Goal: Information Seeking & Learning: Learn about a topic

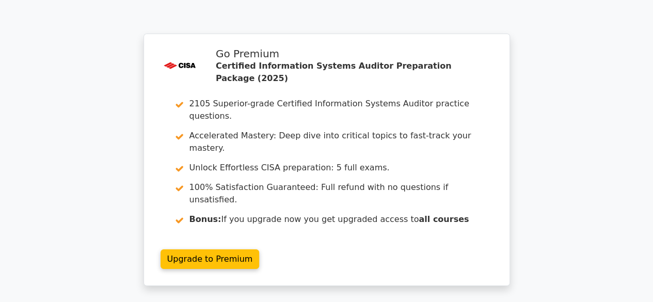
scroll to position [1853, 0]
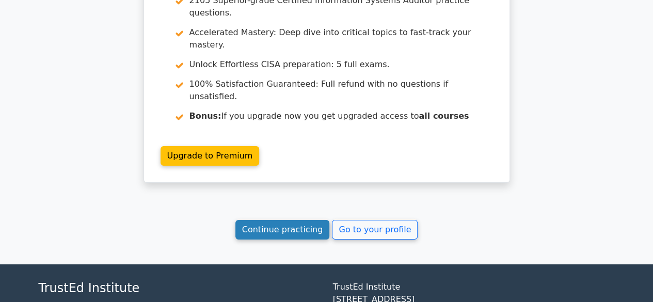
click at [275, 220] on link "Continue practicing" at bounding box center [282, 230] width 94 height 20
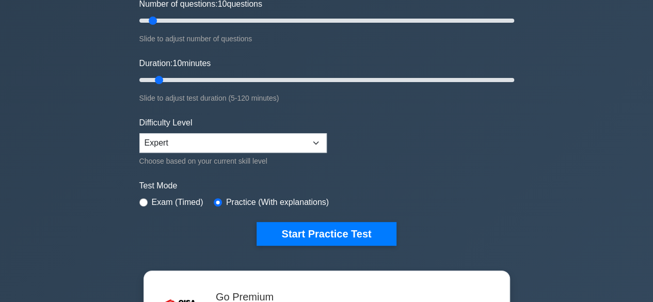
scroll to position [144, 0]
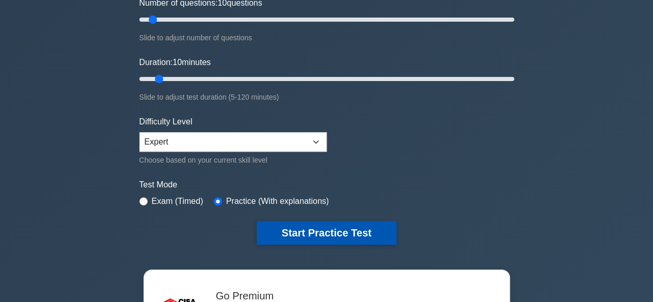
click at [332, 226] on button "Start Practice Test" at bounding box center [325, 233] width 139 height 24
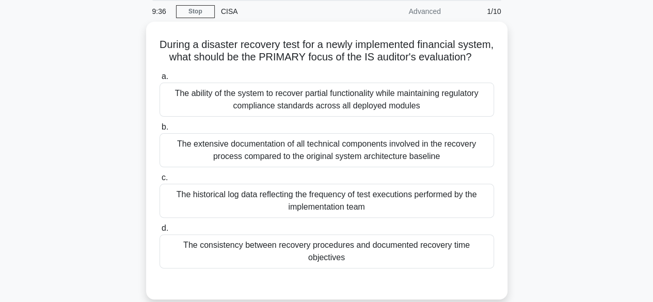
scroll to position [41, 0]
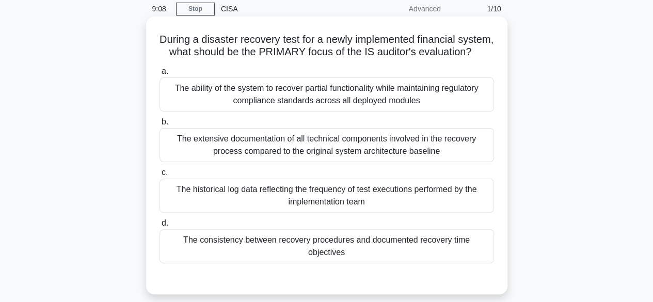
click at [318, 257] on div "The consistency between recovery procedures and documented recovery time object…" at bounding box center [326, 246] width 334 height 34
click at [159, 227] on input "d. The consistency between recovery procedures and documented recovery time obj…" at bounding box center [159, 223] width 0 height 7
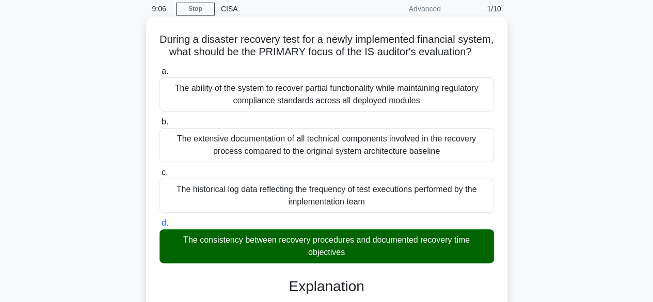
click at [159, 68] on input "a. The ability of the system to recover partial functionality while maintaining…" at bounding box center [159, 71] width 0 height 7
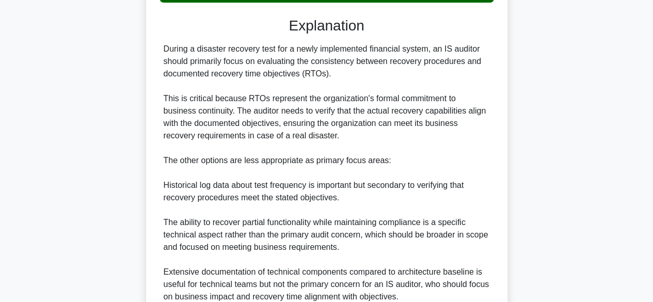
scroll to position [409, 0]
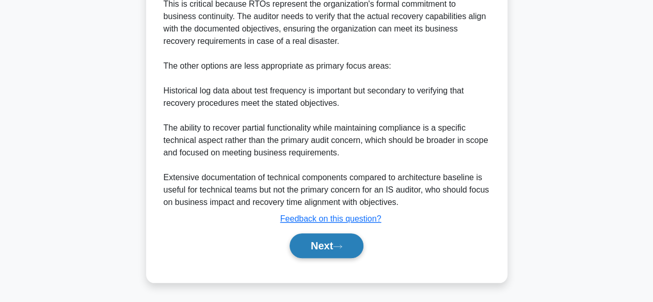
click at [312, 253] on button "Next" at bounding box center [327, 245] width 74 height 25
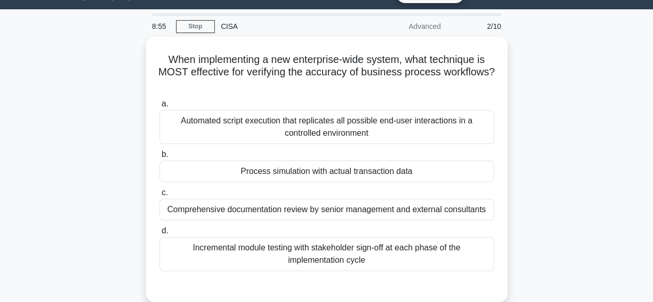
scroll to position [0, 0]
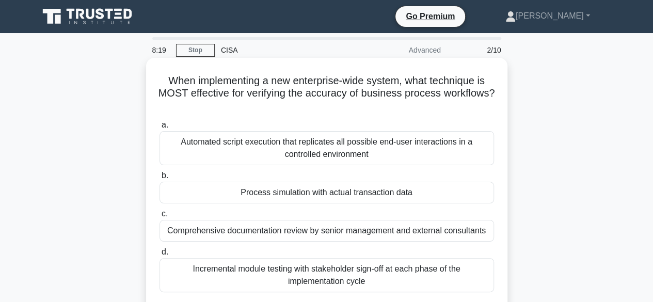
click at [319, 196] on div "Process simulation with actual transaction data" at bounding box center [326, 193] width 334 height 22
click at [159, 179] on input "b. Process simulation with actual transaction data" at bounding box center [159, 175] width 0 height 7
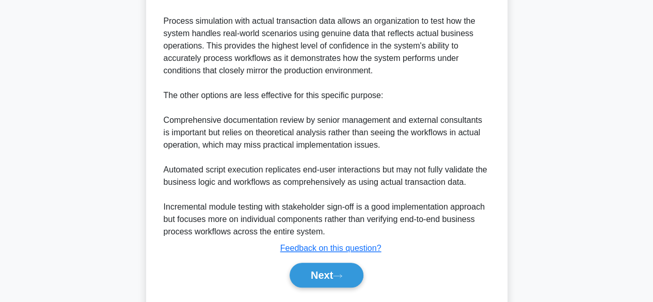
scroll to position [395, 0]
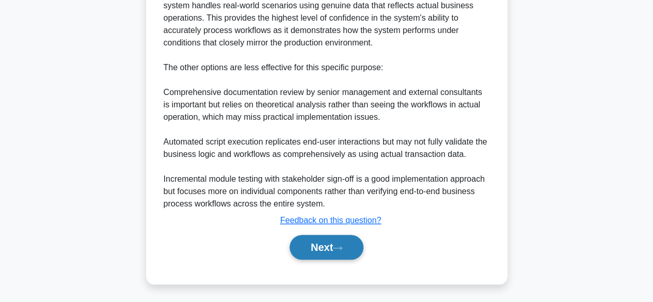
click at [340, 248] on icon at bounding box center [337, 248] width 9 height 6
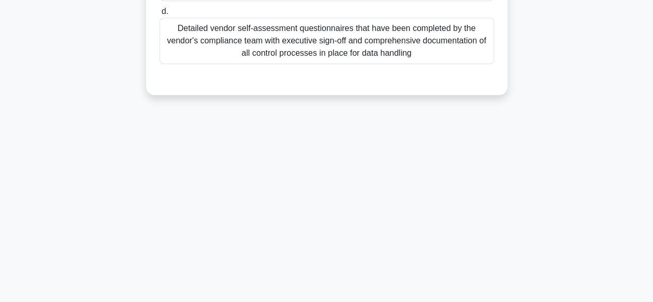
drag, startPoint x: 652, startPoint y: 207, endPoint x: 632, endPoint y: 97, distance: 111.8
click at [632, 97] on main "8:09 Stop CISA Advanced 3/10 Which of the following provides the BEST evidence …" at bounding box center [326, 40] width 653 height 524
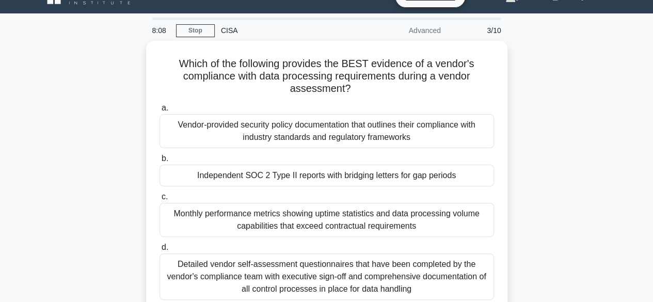
scroll to position [0, 0]
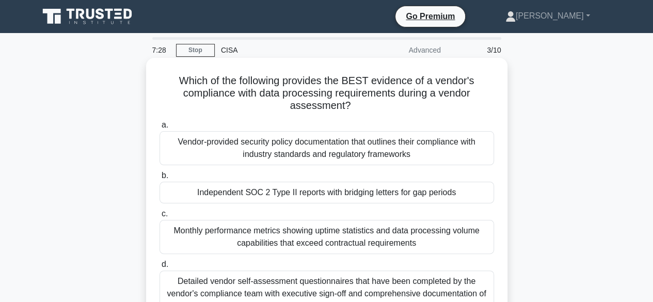
click at [390, 194] on div "Independent SOC 2 Type II reports with bridging letters for gap periods" at bounding box center [326, 193] width 334 height 22
click at [159, 179] on input "b. Independent SOC 2 Type II reports with bridging letters for gap periods" at bounding box center [159, 175] width 0 height 7
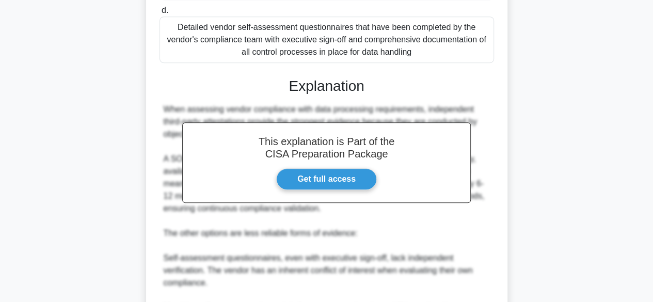
scroll to position [264, 0]
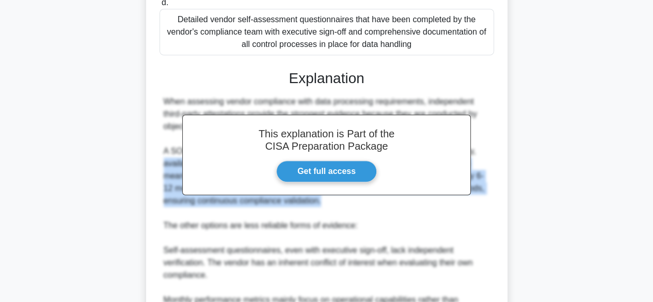
drag, startPoint x: 390, startPoint y: 194, endPoint x: 592, endPoint y: 144, distance: 207.6
click at [592, 144] on div "Which of the following provides the BEST evidence of a vendor's compliance with…" at bounding box center [327, 131] width 588 height 670
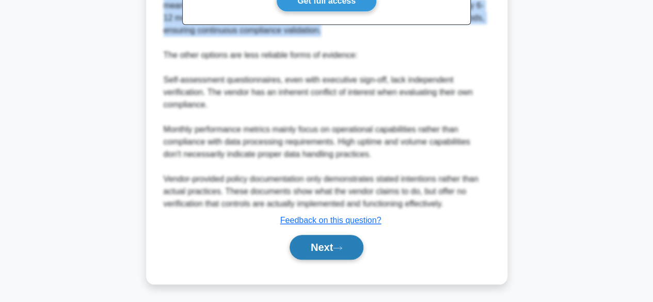
click at [356, 244] on button "Next" at bounding box center [327, 247] width 74 height 25
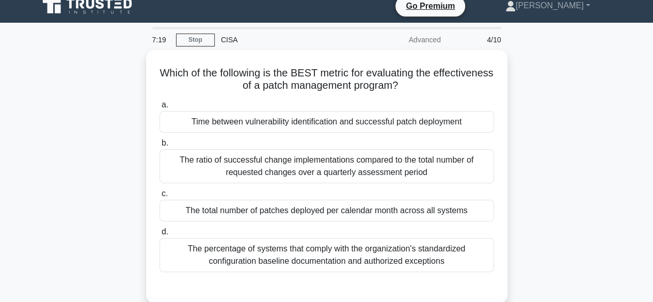
scroll to position [0, 0]
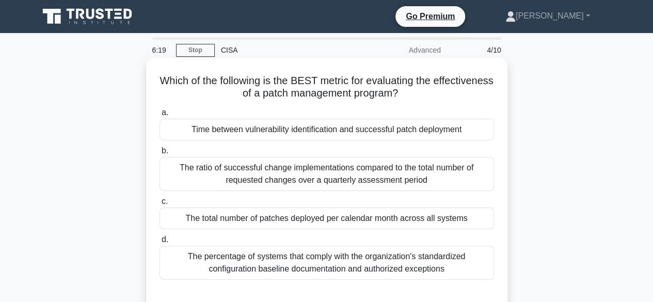
click at [337, 268] on div "The percentage of systems that comply with the organization's standardized conf…" at bounding box center [326, 263] width 334 height 34
click at [159, 243] on input "d. The percentage of systems that comply with the organization's standardized c…" at bounding box center [159, 239] width 0 height 7
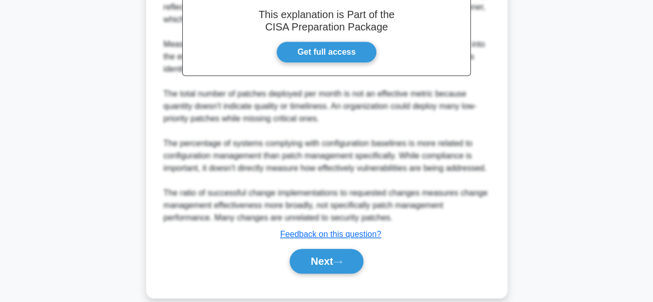
scroll to position [359, 0]
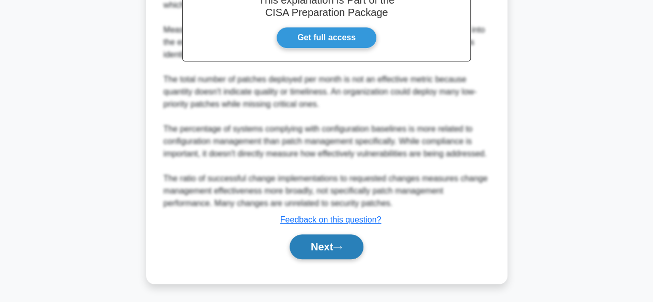
click at [316, 244] on button "Next" at bounding box center [327, 246] width 74 height 25
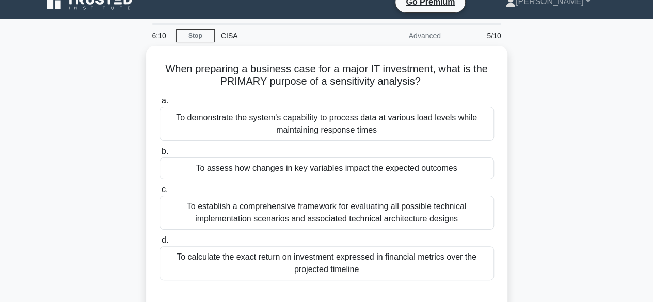
scroll to position [0, 0]
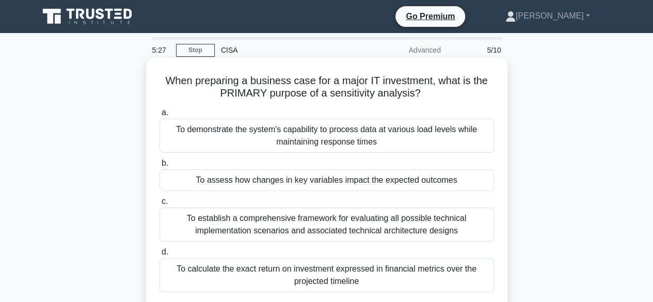
click at [355, 136] on div "To demonstrate the system's capability to process data at various load levels w…" at bounding box center [326, 136] width 334 height 34
click at [159, 116] on input "a. To demonstrate the system's capability to process data at various load level…" at bounding box center [159, 112] width 0 height 7
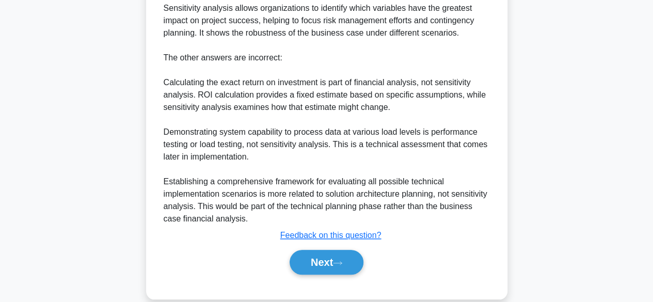
scroll to position [409, 0]
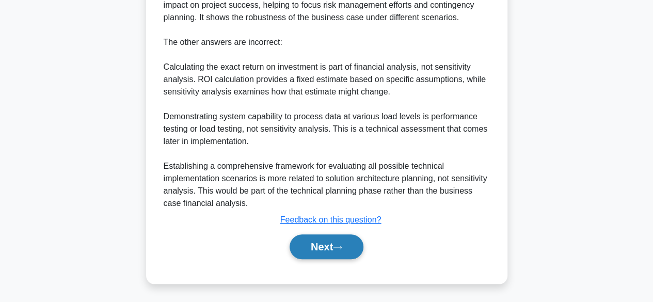
click at [341, 247] on icon at bounding box center [337, 248] width 9 height 6
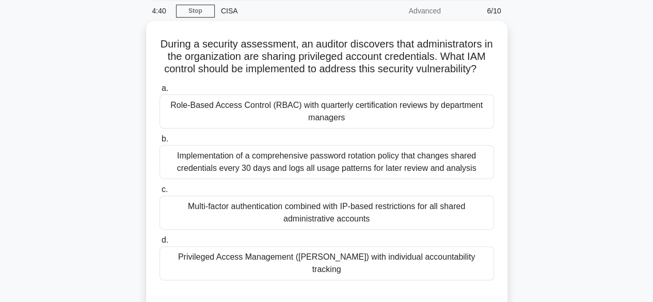
scroll to position [41, 0]
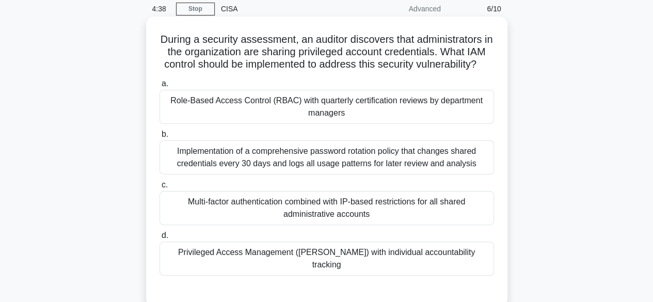
click at [339, 265] on div "Privileged Access Management ([PERSON_NAME]) with individual accountability tra…" at bounding box center [326, 259] width 334 height 34
click at [159, 239] on input "d. Privileged Access Management ([PERSON_NAME]) with individual accountability …" at bounding box center [159, 235] width 0 height 7
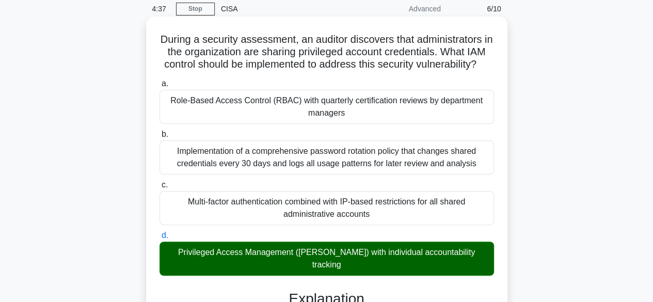
click at [159, 81] on input "a. Role-Based Access Control (RBAC) with quarterly certification reviews by dep…" at bounding box center [159, 84] width 0 height 7
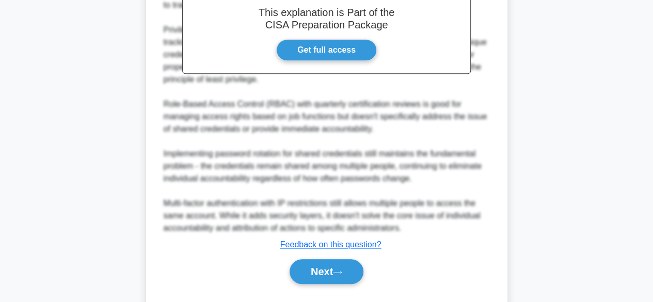
scroll to position [396, 0]
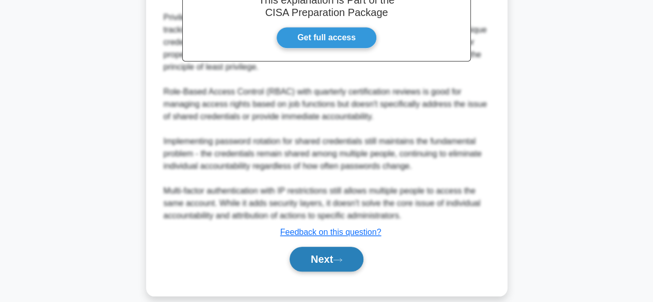
click at [342, 257] on icon at bounding box center [337, 260] width 9 height 6
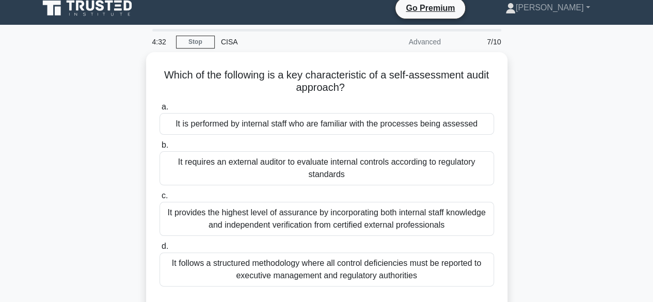
scroll to position [0, 0]
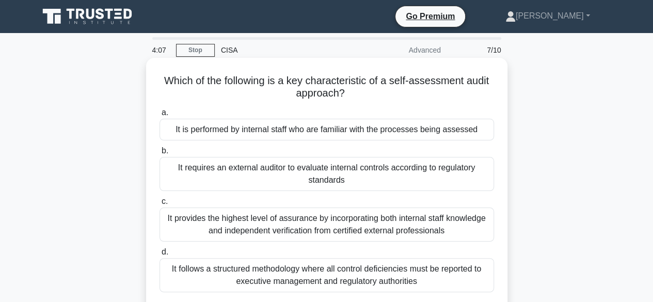
click at [369, 130] on div "It is performed by internal staff who are familiar with the processes being ass…" at bounding box center [326, 130] width 334 height 22
click at [159, 116] on input "a. It is performed by internal staff who are familiar with the processes being …" at bounding box center [159, 112] width 0 height 7
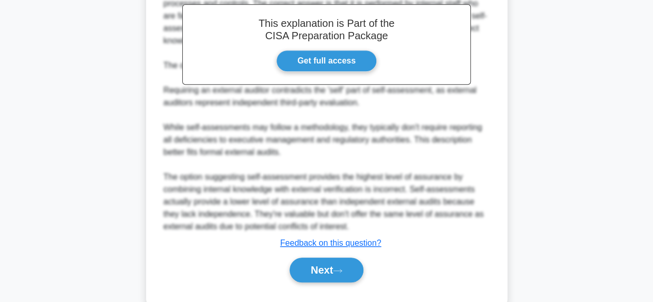
scroll to position [370, 0]
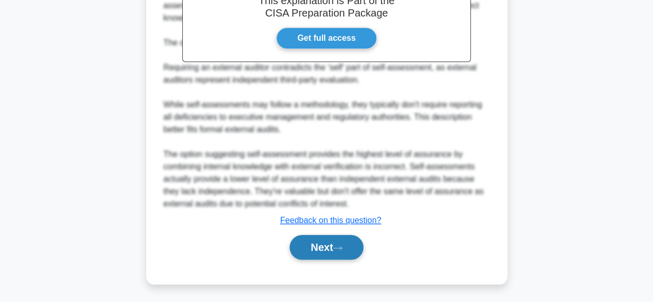
click at [353, 251] on button "Next" at bounding box center [327, 247] width 74 height 25
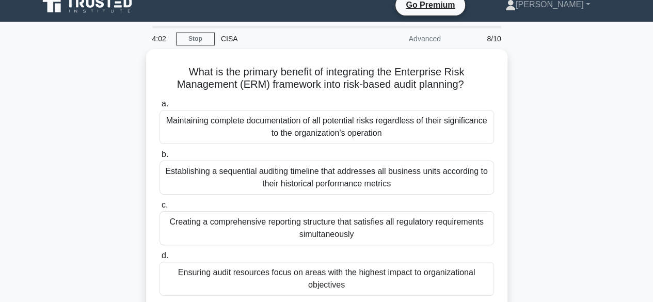
scroll to position [0, 0]
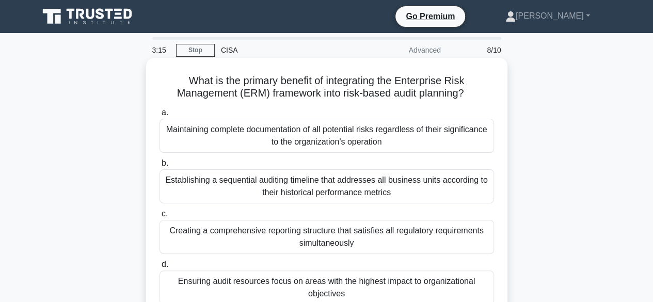
click at [332, 291] on div "Ensuring audit resources focus on areas with the highest impact to organization…" at bounding box center [326, 287] width 334 height 34
click at [159, 268] on input "d. Ensuring audit resources focus on areas with the highest impact to organizat…" at bounding box center [159, 264] width 0 height 7
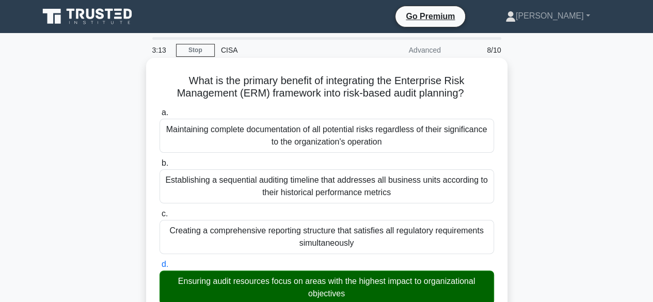
click at [159, 109] on input "a. Maintaining complete documentation of all potential risks regardless of thei…" at bounding box center [159, 112] width 0 height 7
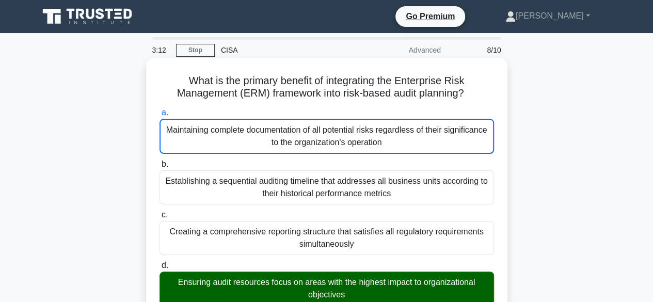
scroll to position [384, 0]
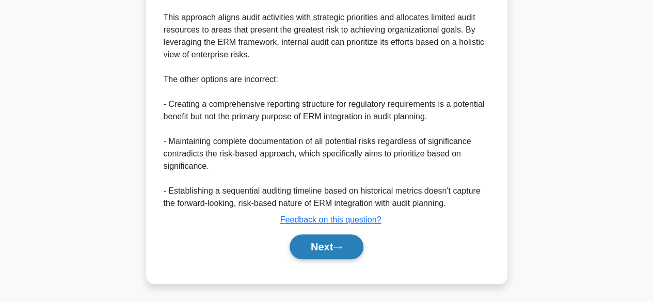
click at [329, 249] on button "Next" at bounding box center [327, 246] width 74 height 25
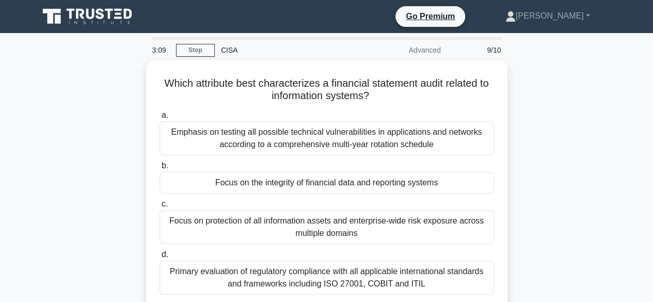
scroll to position [0, 0]
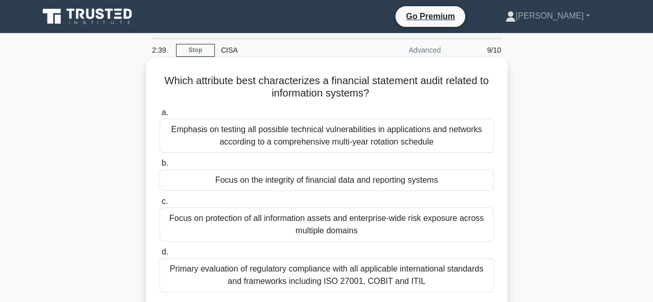
click at [361, 184] on div "Focus on the integrity of financial data and reporting systems" at bounding box center [326, 180] width 334 height 22
click at [159, 167] on input "b. Focus on the integrity of financial data and reporting systems" at bounding box center [159, 163] width 0 height 7
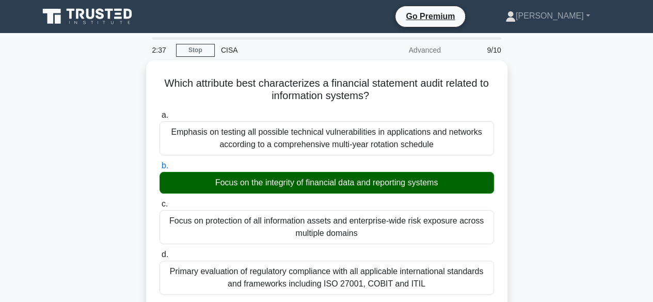
scroll to position [382, 0]
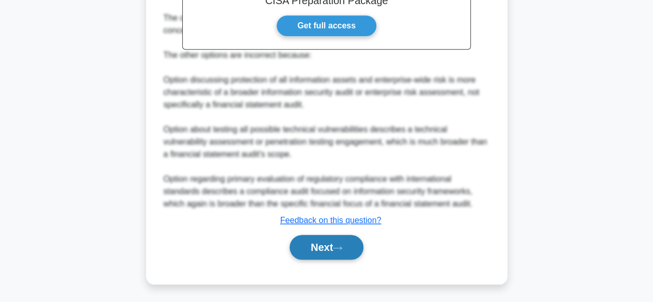
click at [320, 243] on button "Next" at bounding box center [327, 247] width 74 height 25
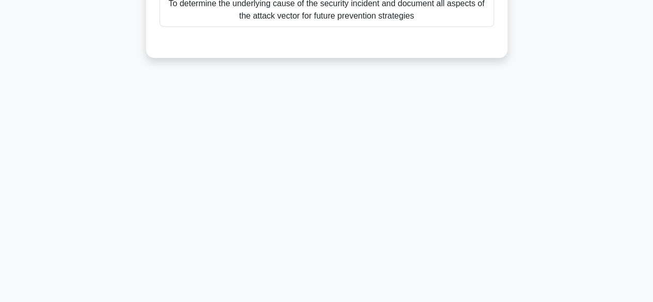
scroll to position [0, 0]
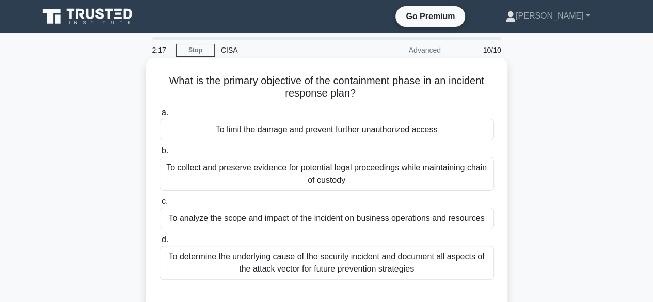
click at [365, 131] on div "To limit the damage and prevent further unauthorized access" at bounding box center [326, 130] width 334 height 22
click at [159, 116] on input "a. To limit the damage and prevent further unauthorized access" at bounding box center [159, 112] width 0 height 7
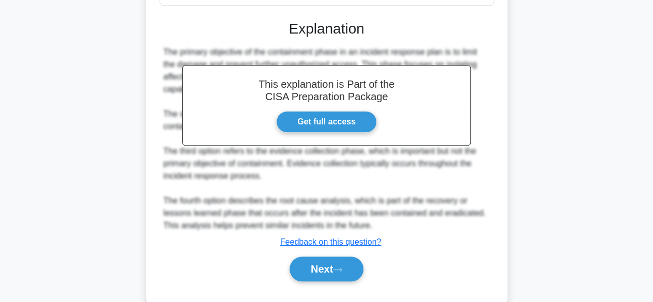
scroll to position [296, 0]
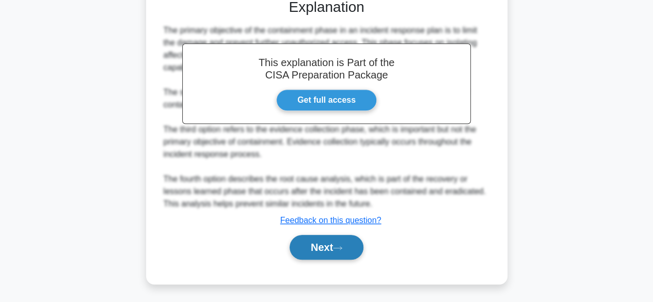
click at [332, 247] on button "Next" at bounding box center [327, 247] width 74 height 25
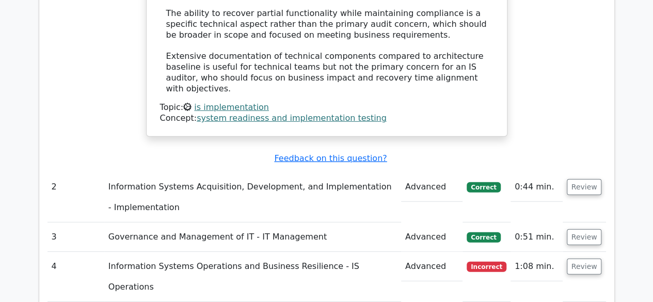
scroll to position [1404, 0]
